Goal: Information Seeking & Learning: Find specific fact

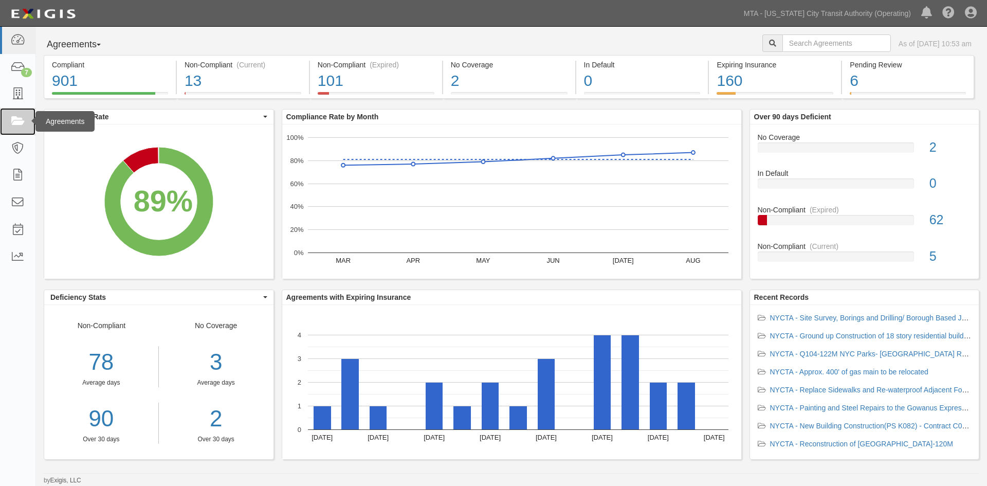
click at [19, 118] on icon at bounding box center [17, 122] width 14 height 12
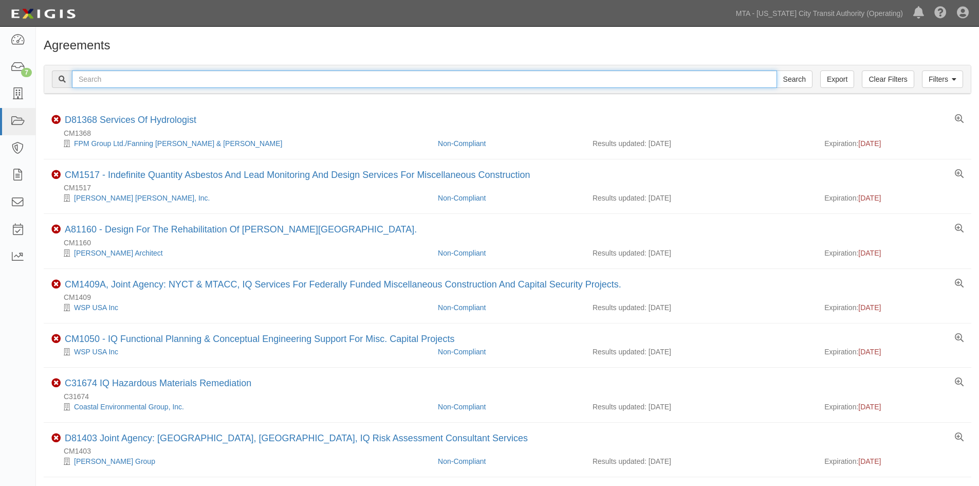
click at [343, 78] on input "text" at bounding box center [424, 78] width 705 height 17
type input "27 park place"
click at [777, 70] on input "Search" at bounding box center [795, 78] width 36 height 17
